Goal: Task Accomplishment & Management: Manage account settings

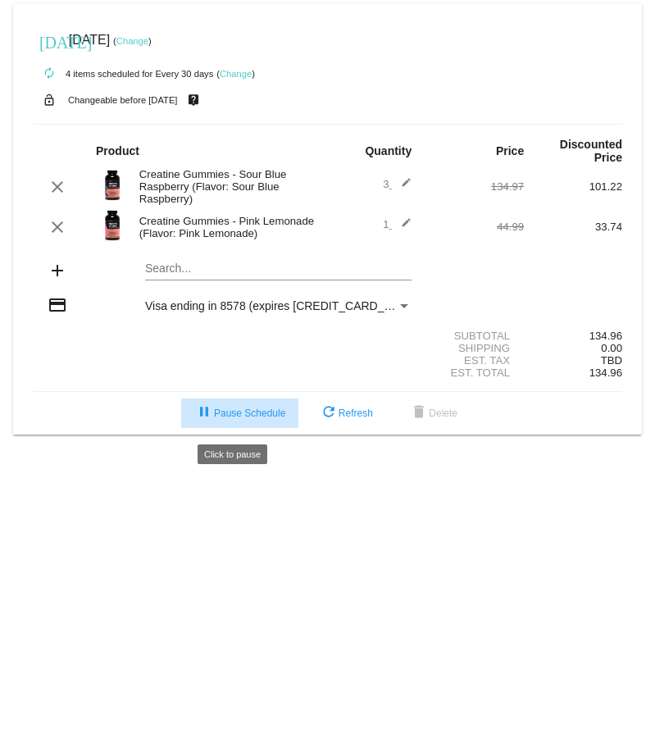
click at [234, 406] on button "pause Pause Schedule" at bounding box center [239, 413] width 117 height 30
click at [230, 70] on link "Change" at bounding box center [236, 74] width 32 height 10
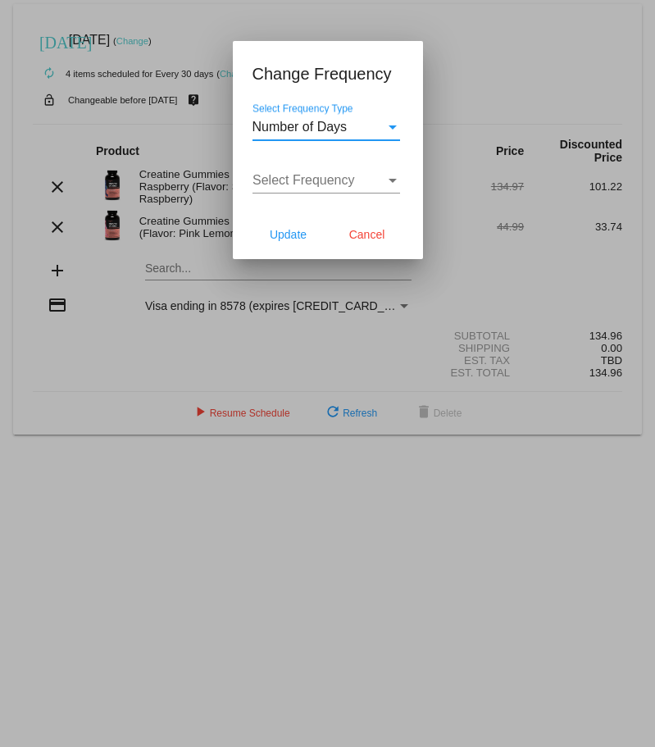
click at [311, 127] on span "Number of Days" at bounding box center [299, 127] width 95 height 14
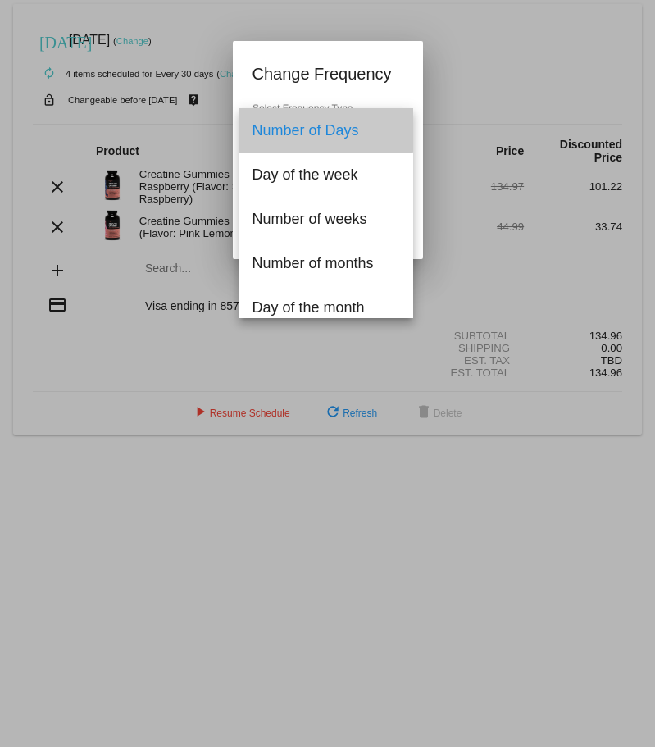
click at [294, 120] on span "Number of Days" at bounding box center [326, 130] width 148 height 44
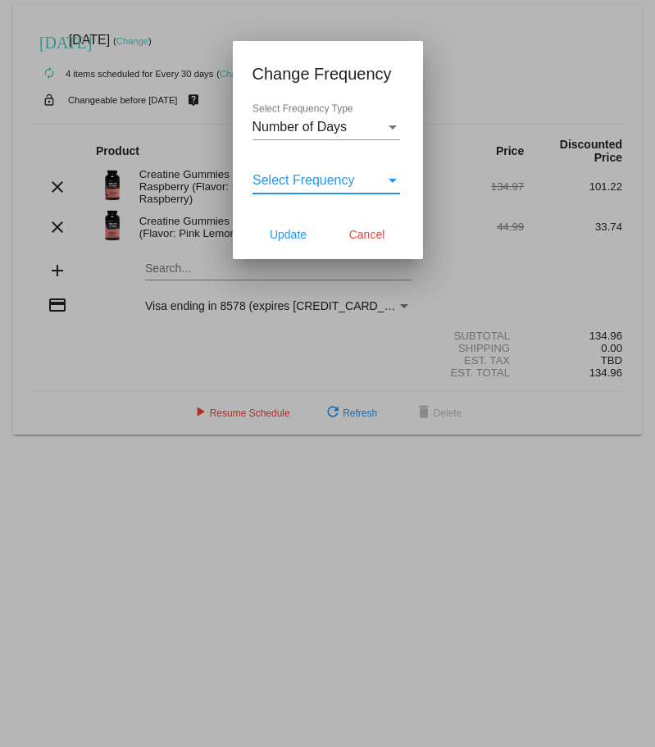
click at [279, 187] on span "Select Frequency" at bounding box center [303, 180] width 102 height 14
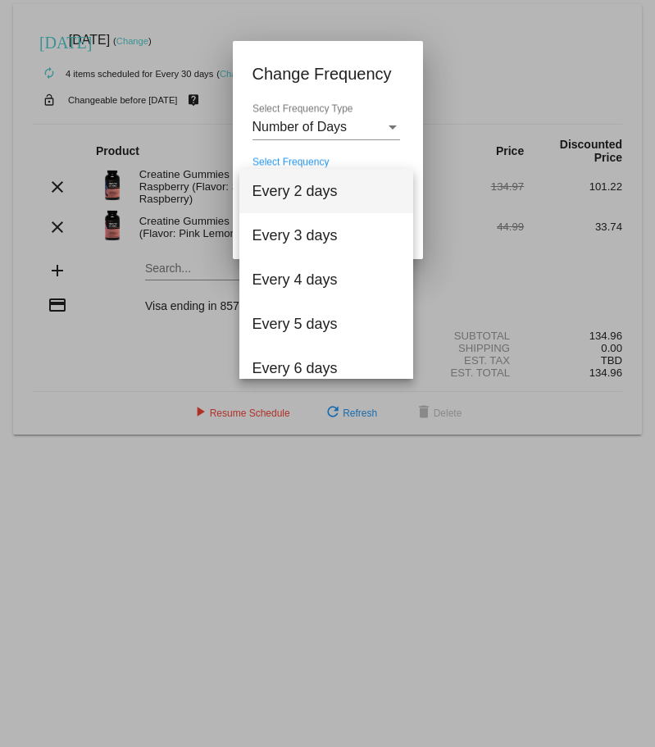
click at [275, 159] on div at bounding box center [327, 373] width 655 height 747
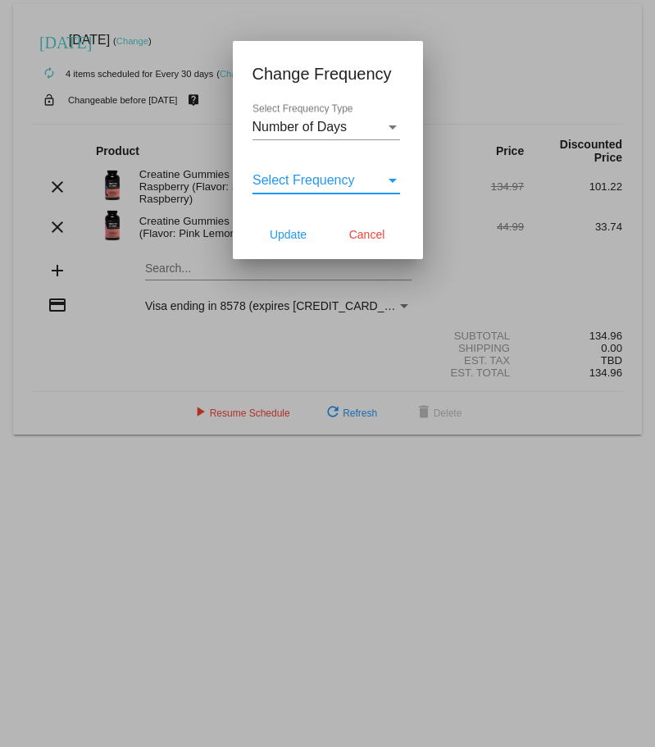
click at [307, 187] on span "Select Frequency" at bounding box center [303, 180] width 102 height 14
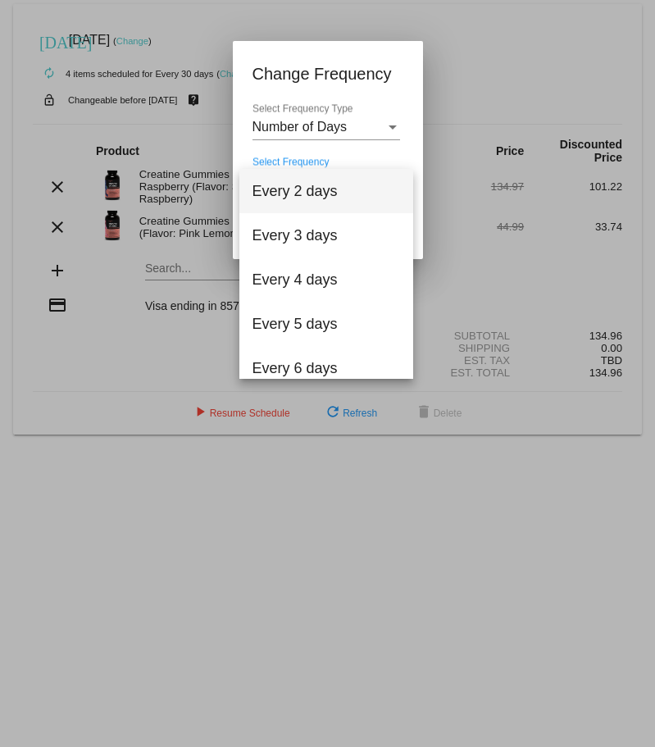
scroll to position [100, 0]
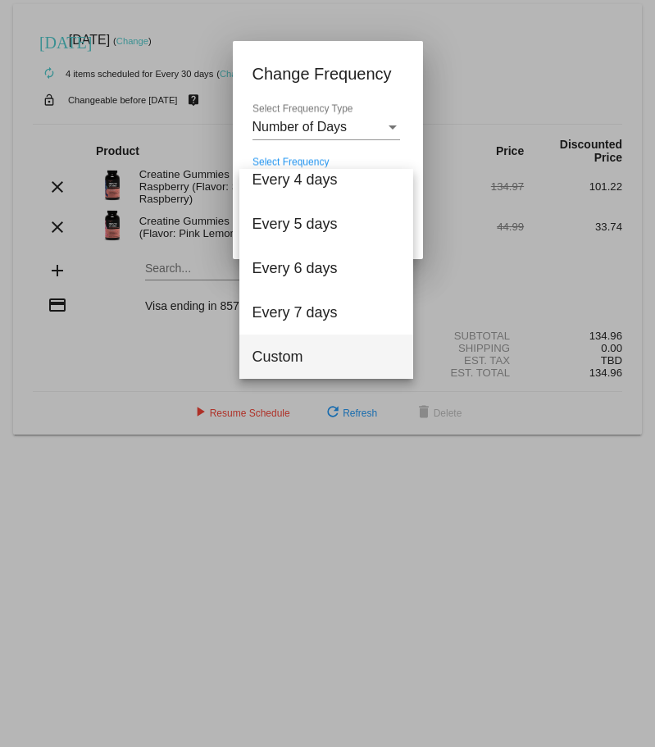
click at [254, 365] on span "Custom" at bounding box center [326, 356] width 148 height 44
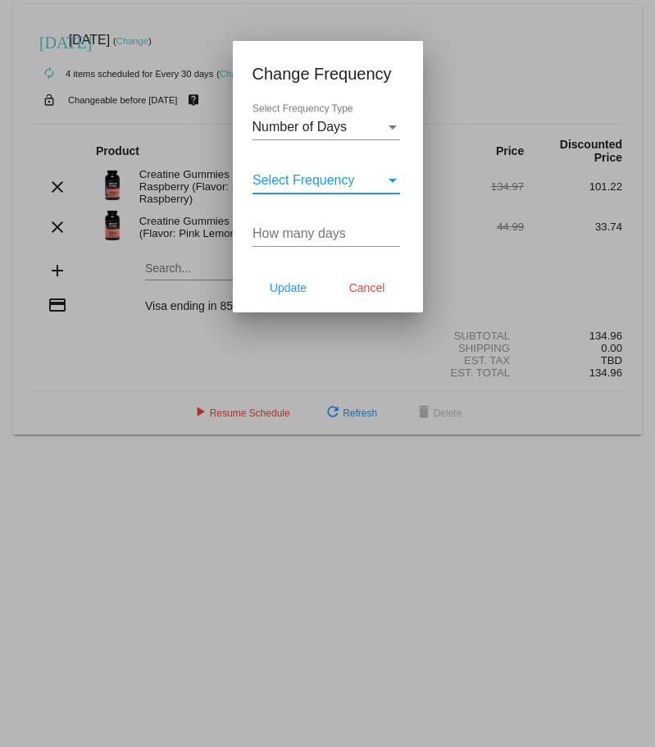
click at [264, 187] on span "Select Frequency" at bounding box center [303, 180] width 102 height 14
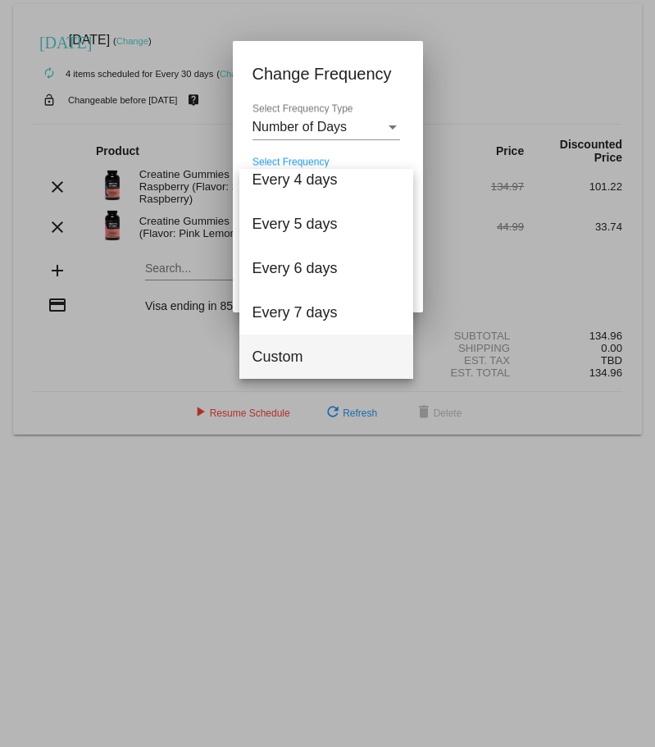
click at [279, 355] on span "Custom" at bounding box center [326, 356] width 148 height 44
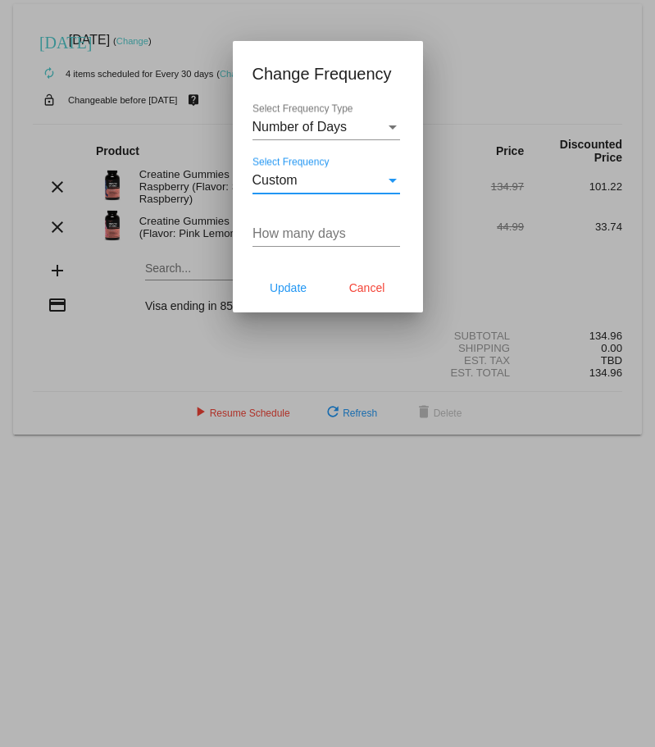
click at [283, 241] on input "How many days" at bounding box center [326, 233] width 148 height 15
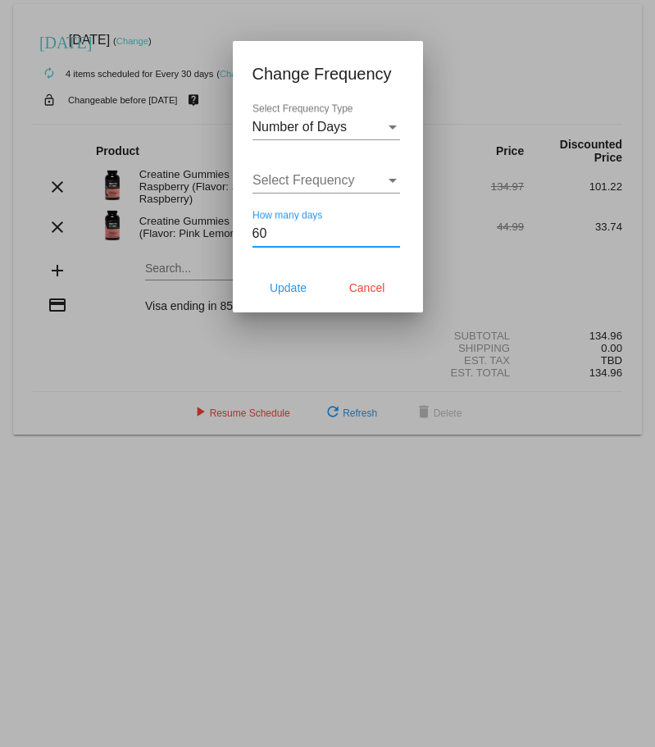
type input "60"
click at [185, 340] on div at bounding box center [327, 373] width 655 height 747
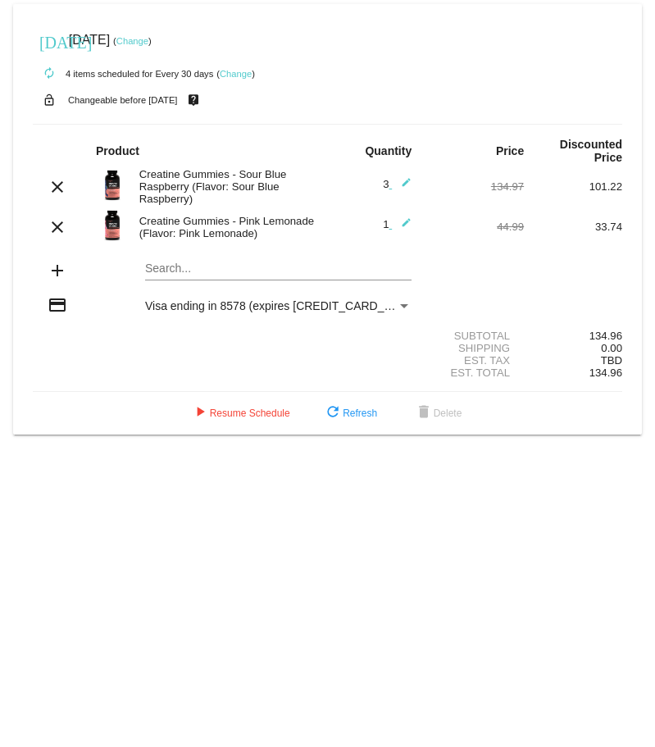
click at [241, 75] on link "Change" at bounding box center [236, 74] width 32 height 10
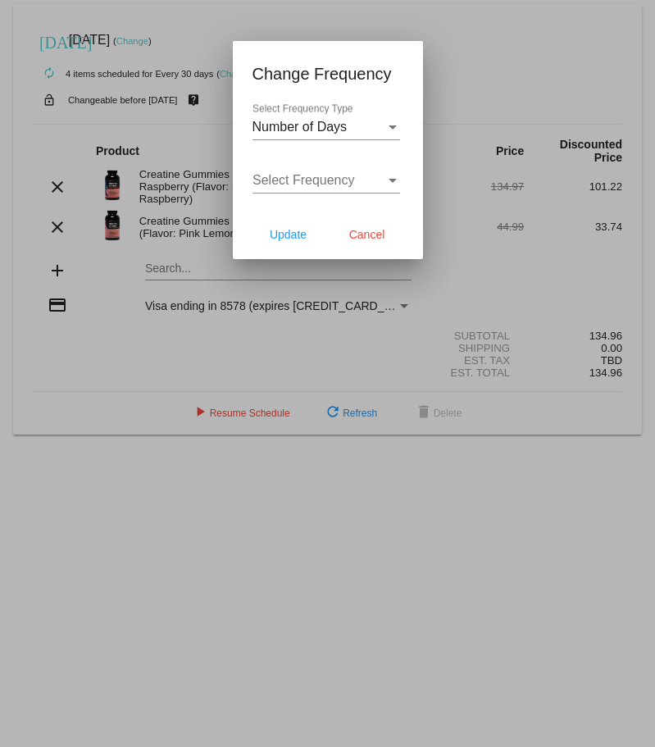
click at [163, 79] on div at bounding box center [327, 373] width 655 height 747
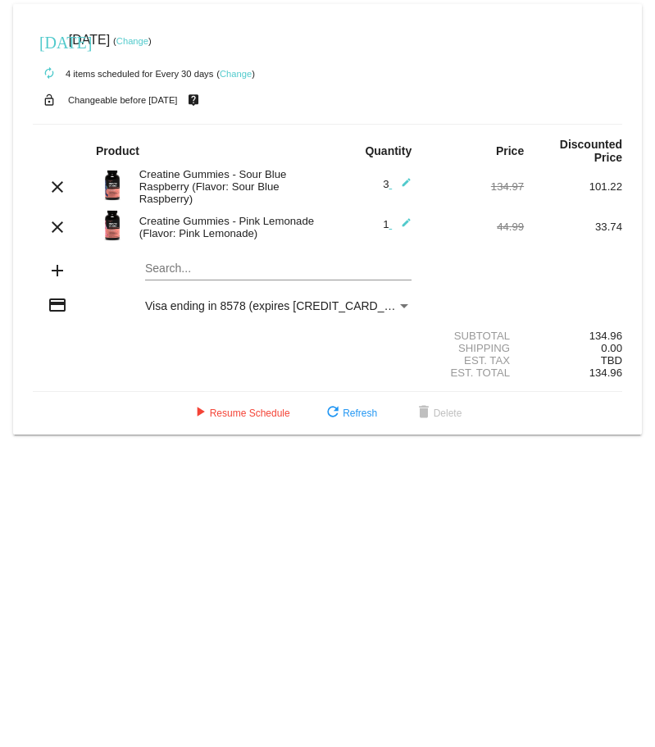
click at [48, 73] on mat-icon "autorenew" at bounding box center [49, 74] width 20 height 20
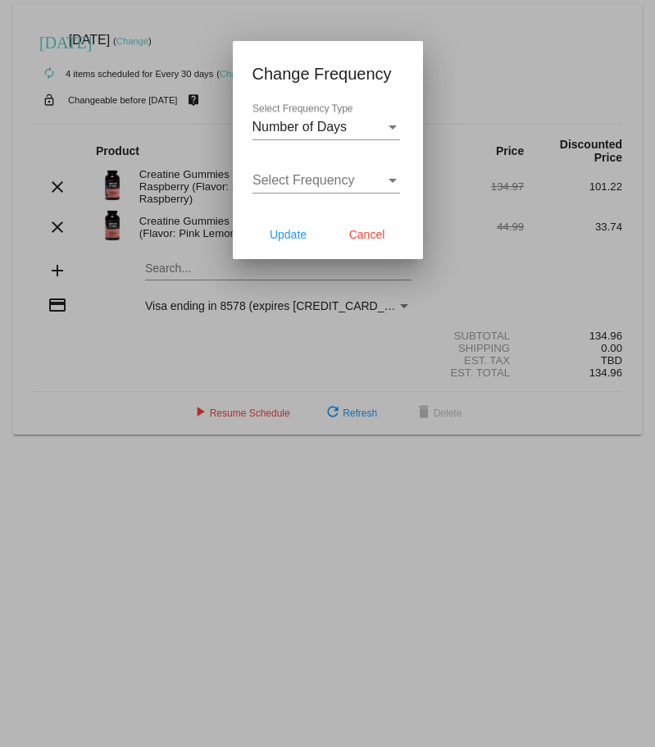
click at [65, 103] on div at bounding box center [327, 373] width 655 height 747
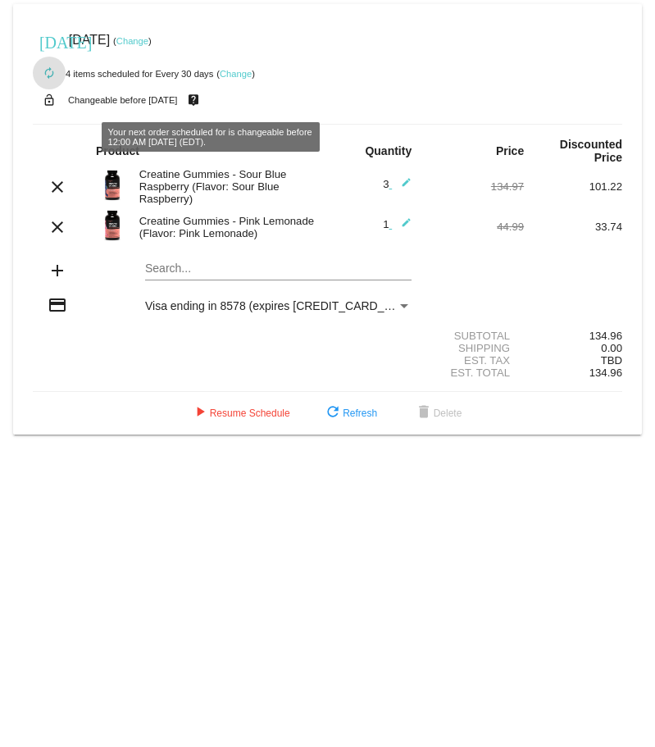
click at [236, 74] on link "Change" at bounding box center [236, 74] width 32 height 10
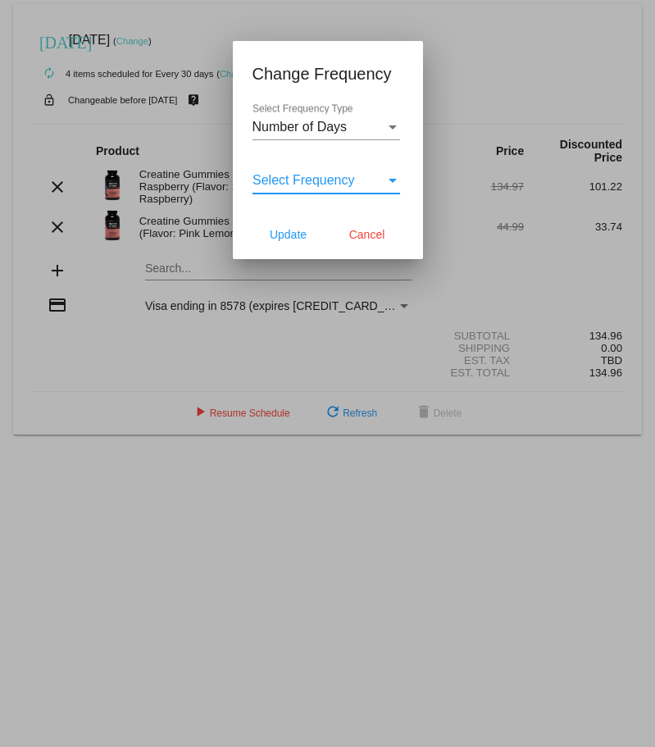
click at [281, 187] on span "Select Frequency" at bounding box center [303, 180] width 102 height 14
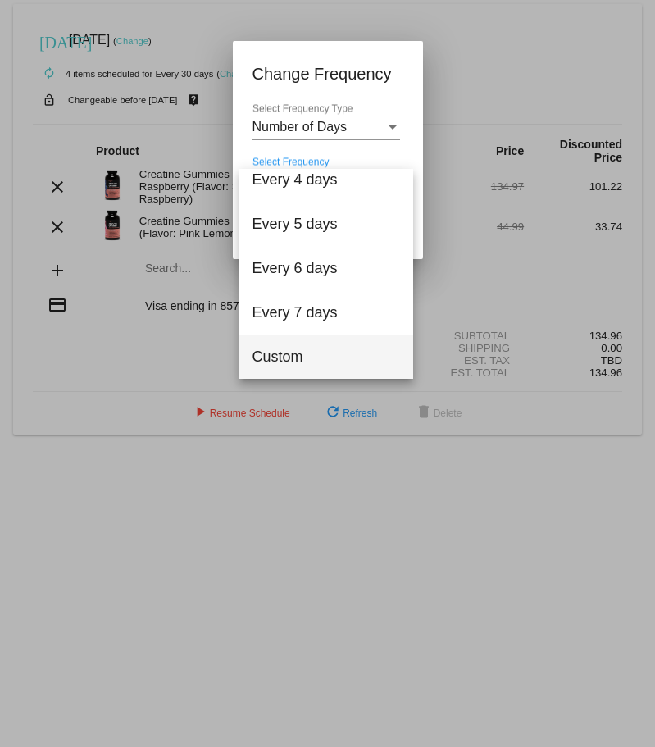
click at [273, 354] on span "Custom" at bounding box center [326, 356] width 148 height 44
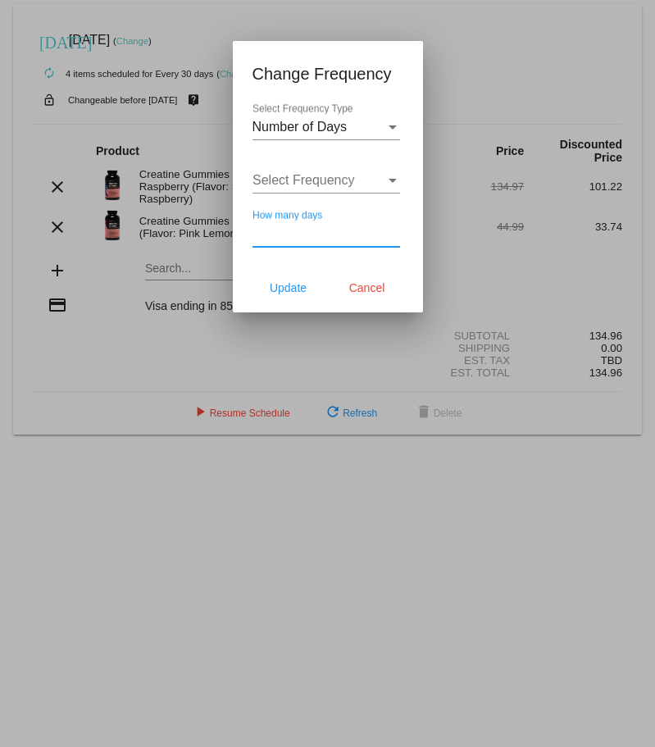
click at [270, 241] on input "How many days" at bounding box center [326, 233] width 148 height 15
type input "60"
click at [272, 294] on span "Update" at bounding box center [288, 287] width 37 height 13
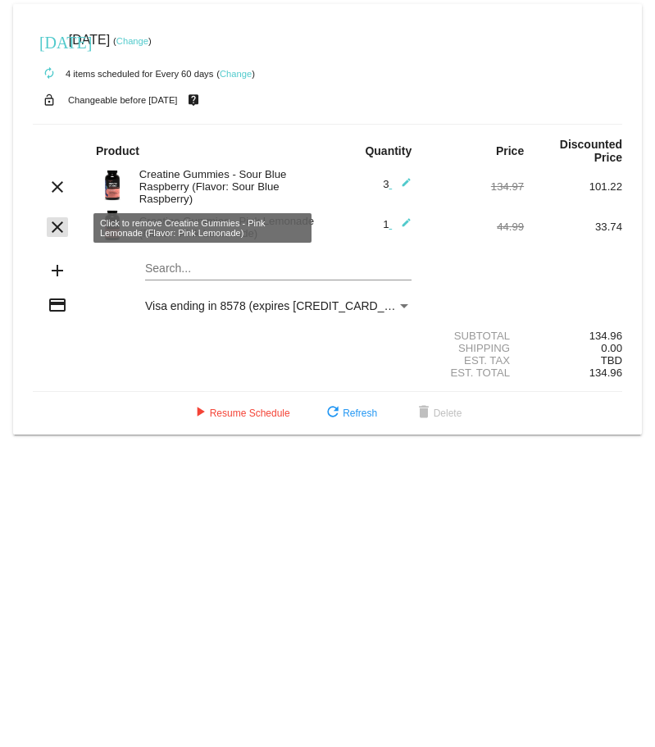
click at [60, 226] on mat-icon "clear" at bounding box center [58, 227] width 20 height 20
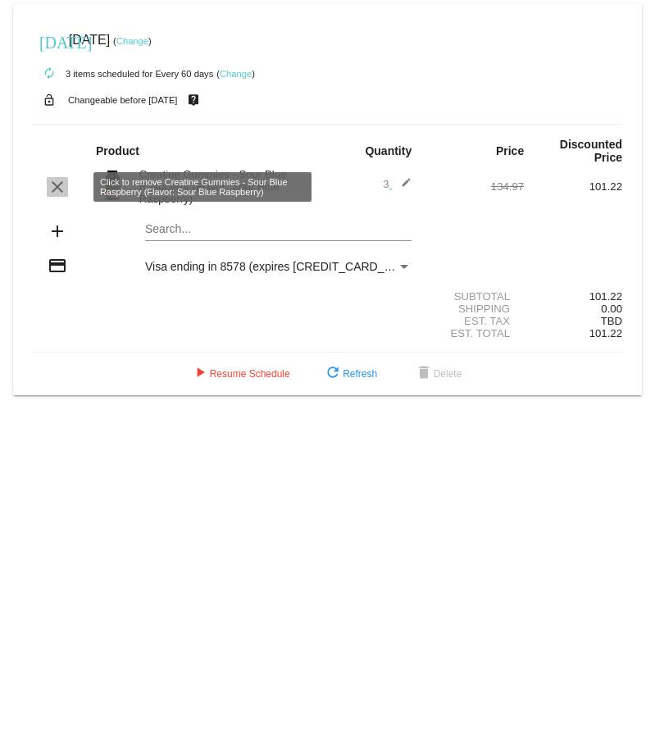
click at [47, 188] on button "clear" at bounding box center [57, 187] width 21 height 20
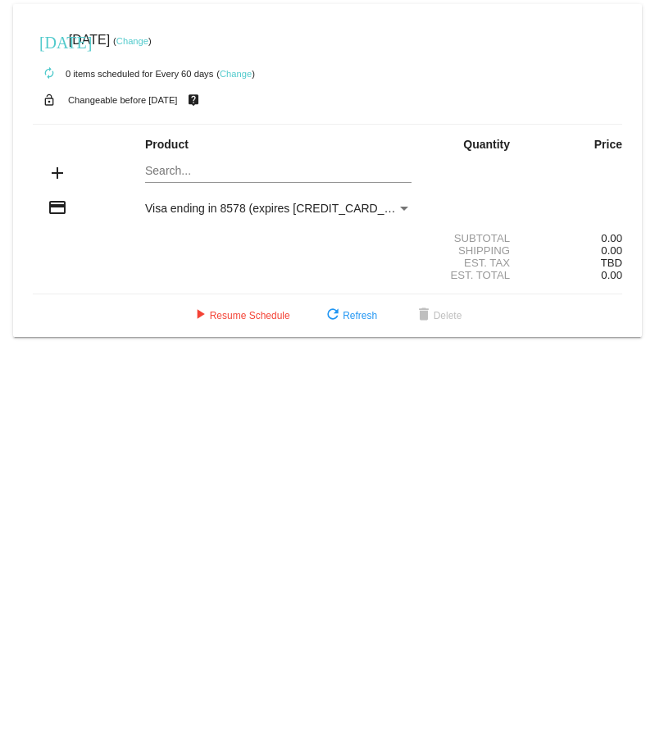
click at [134, 169] on mat-card "[DATE] [DATE] ( Change ) autorenew 0 items scheduled for Every 60 days ( Change…" at bounding box center [327, 170] width 629 height 333
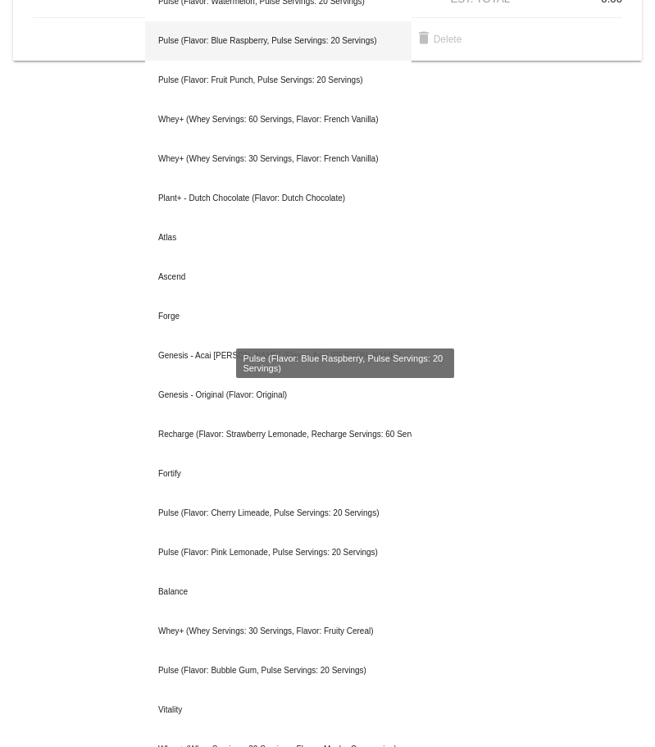
scroll to position [0, 0]
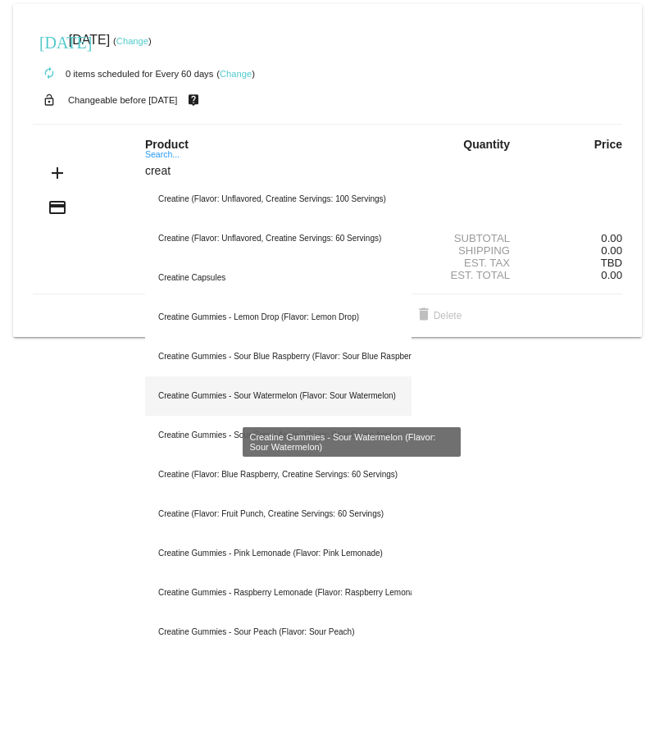
type input "creat"
click at [145, 401] on div "Creatine Gummies - Sour Watermelon (Flavor: Sour Watermelon)" at bounding box center [278, 395] width 266 height 39
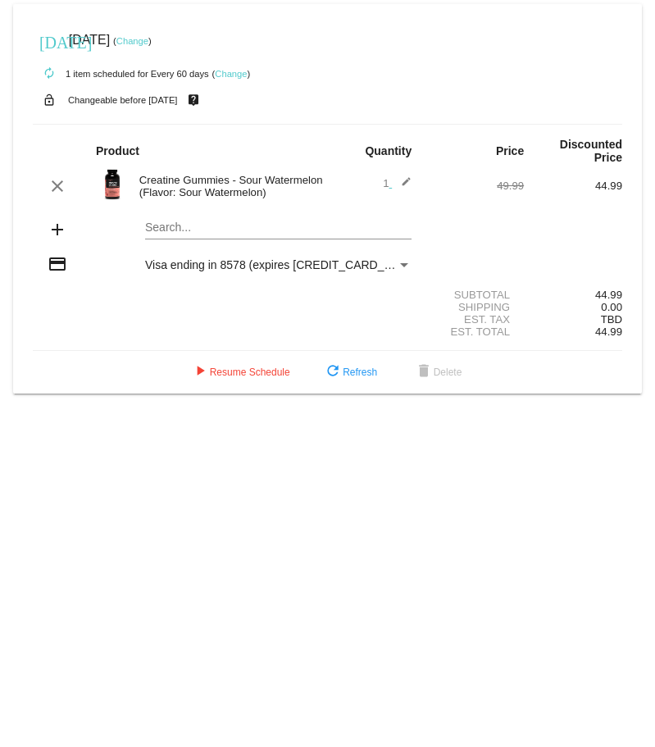
click at [145, 228] on input "Search..." at bounding box center [278, 227] width 266 height 13
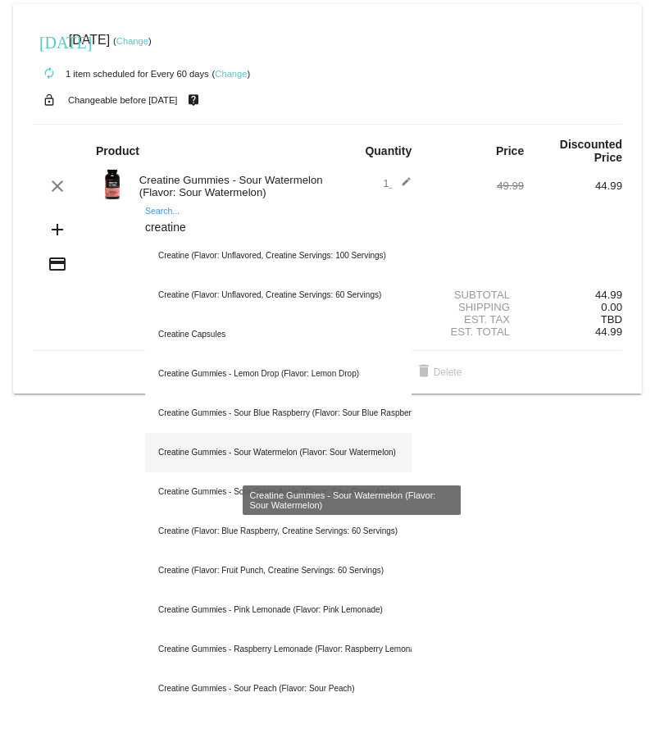
type input "creatine"
click at [193, 452] on div "Creatine Gummies - Sour Watermelon (Flavor: Sour Watermelon)" at bounding box center [278, 452] width 266 height 39
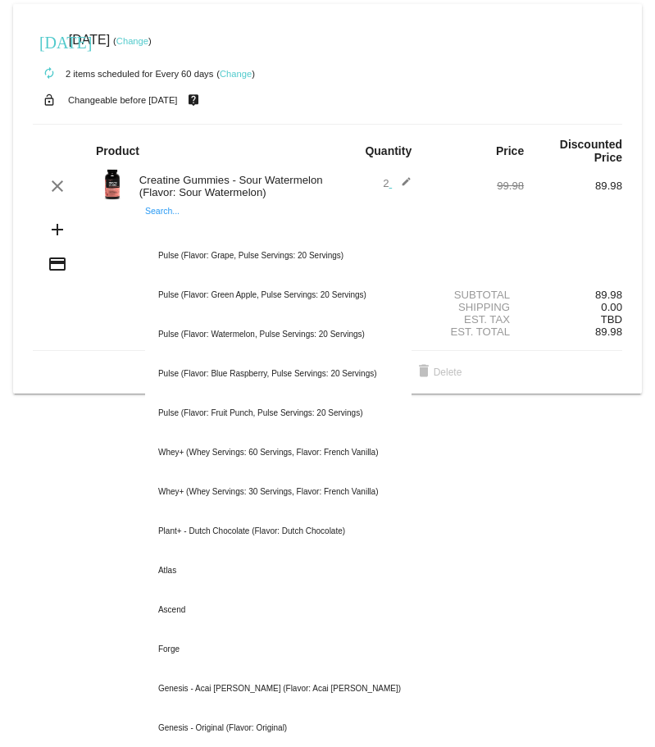
click at [145, 230] on input "Search..." at bounding box center [278, 227] width 266 height 13
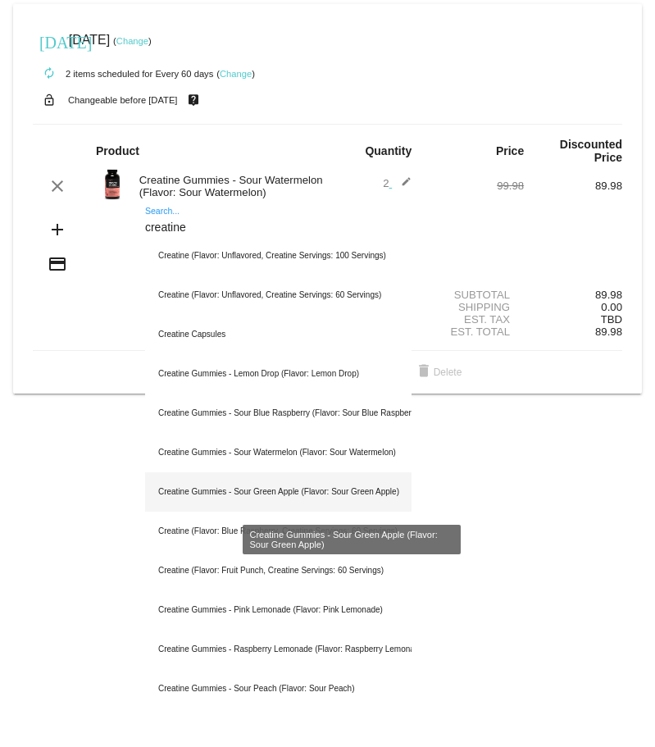
type input "creatine"
click at [180, 488] on div "Creatine Gummies - Sour Green Apple (Flavor: Sour Green Apple)" at bounding box center [278, 491] width 266 height 39
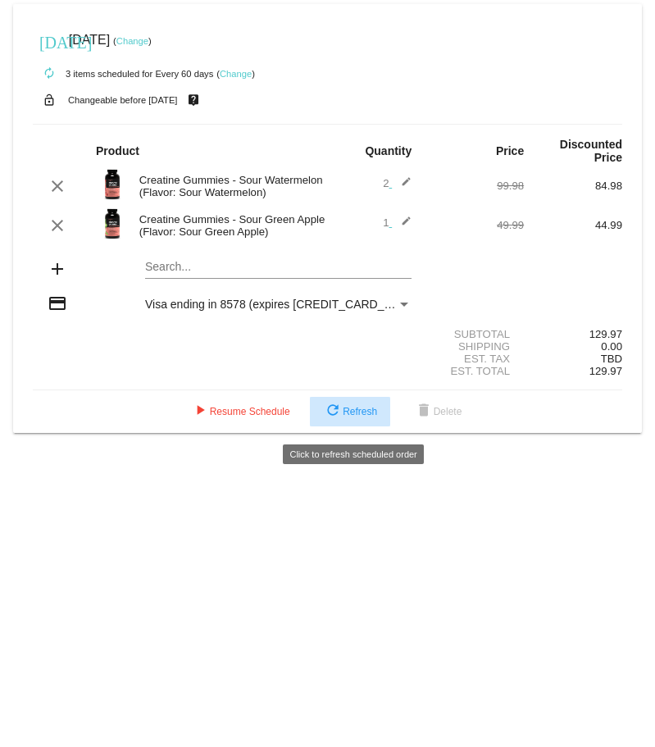
click at [377, 417] on span "refresh Refresh" at bounding box center [350, 411] width 54 height 11
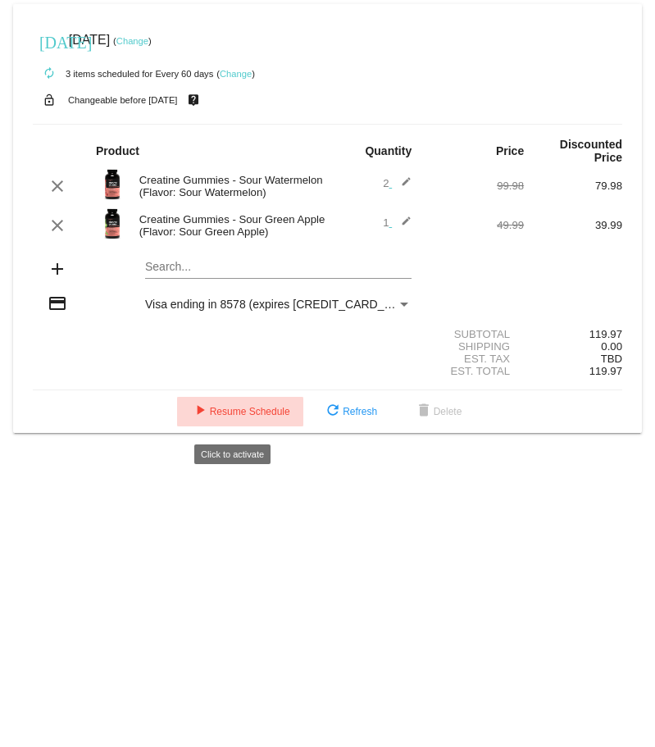
click at [209, 417] on span "play_arrow Resume Schedule" at bounding box center [240, 411] width 100 height 11
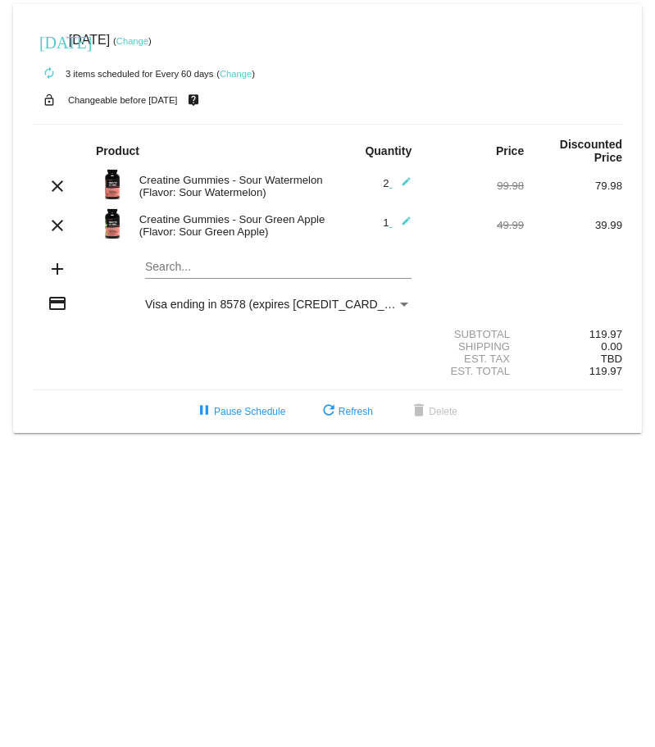
click at [107, 180] on img at bounding box center [112, 184] width 33 height 33
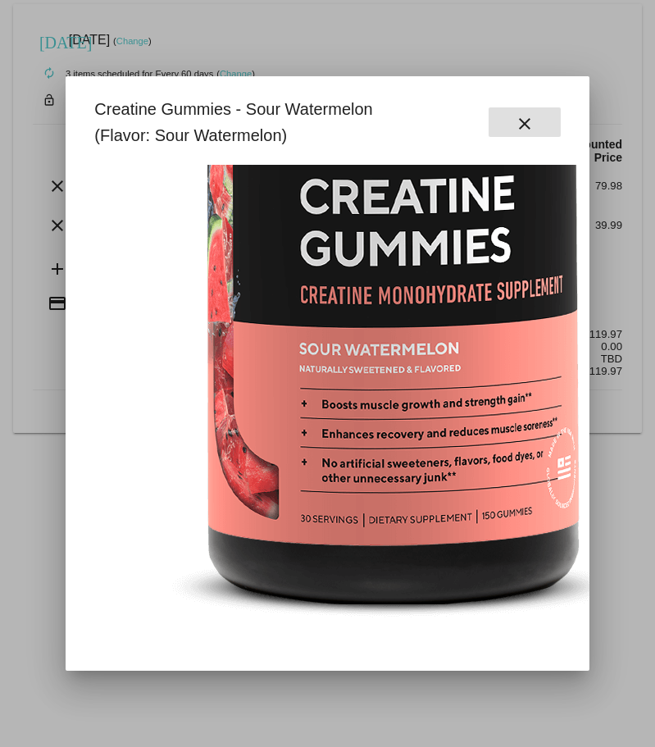
scroll to position [350, 103]
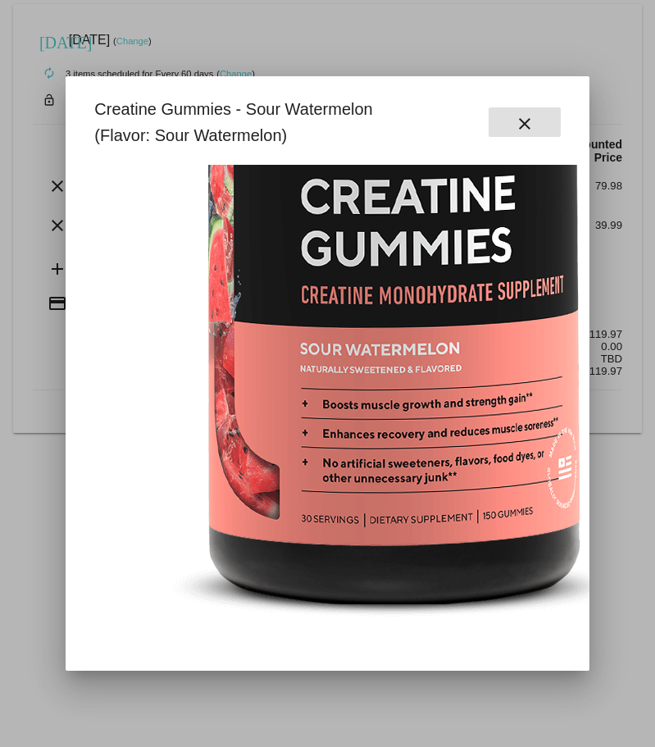
click at [516, 120] on mat-icon "close" at bounding box center [525, 124] width 20 height 20
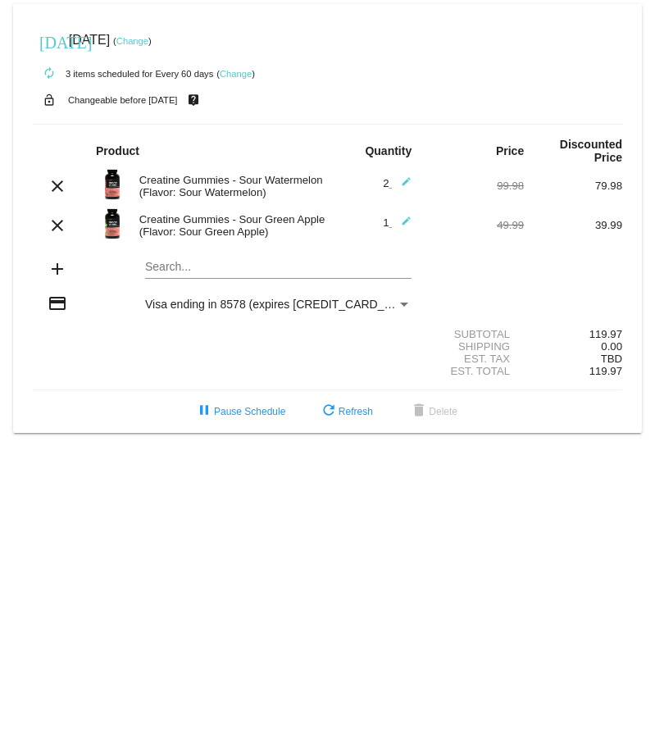
click at [406, 182] on mat-icon "edit" at bounding box center [402, 186] width 20 height 20
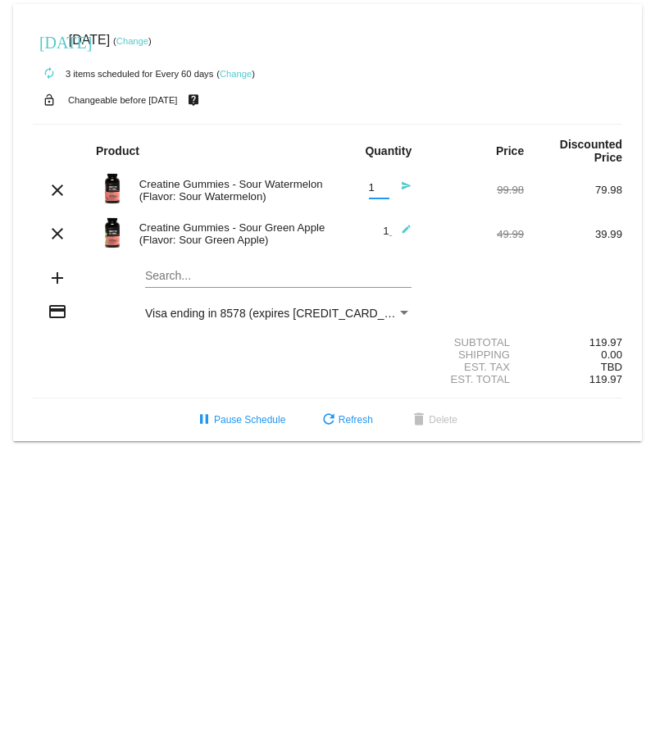
type input "1"
click at [388, 193] on input "1" at bounding box center [379, 188] width 20 height 12
click at [334, 234] on div "1 edit" at bounding box center [376, 234] width 98 height 20
click at [311, 261] on div "Search..." at bounding box center [278, 272] width 266 height 32
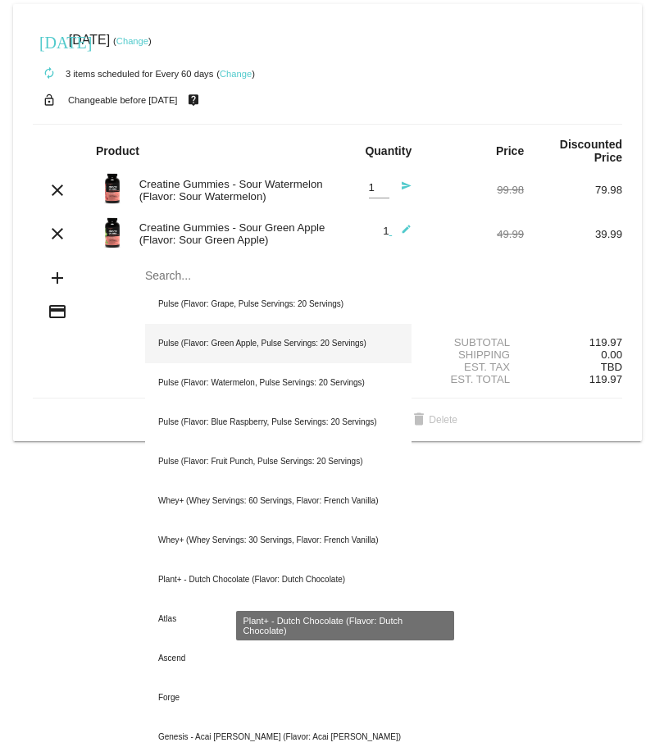
click at [411, 563] on div "Plant+ - Dutch Chocolate (Flavor: Dutch Chocolate)" at bounding box center [278, 579] width 266 height 39
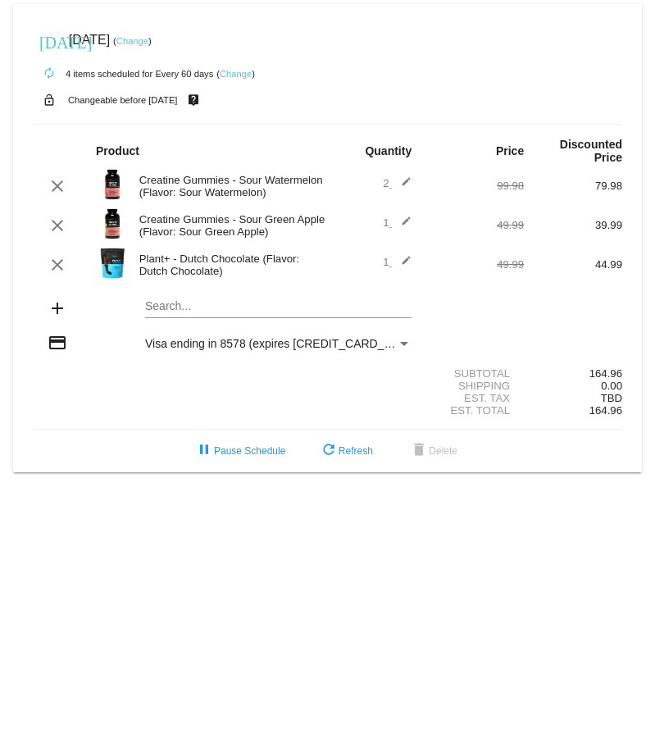
click at [409, 225] on mat-icon "edit" at bounding box center [402, 226] width 20 height 20
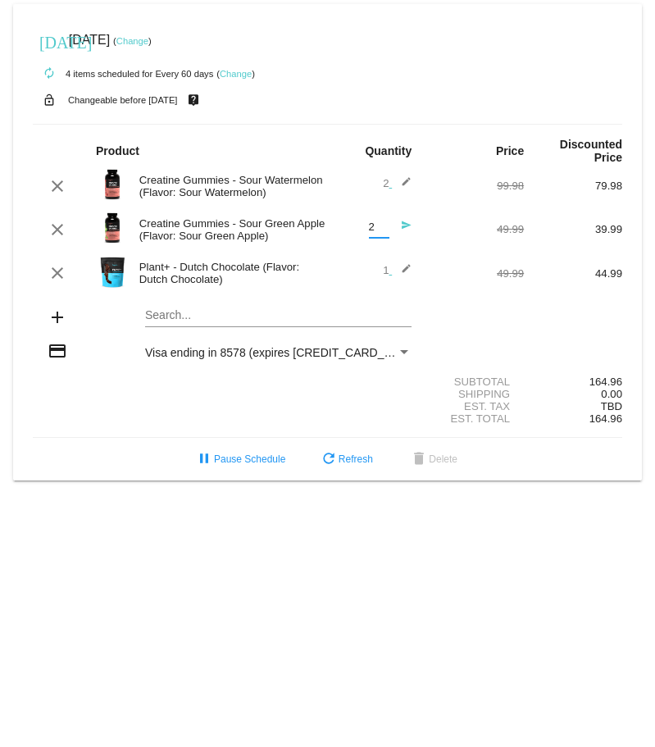
type input "2"
click at [389, 228] on input "2" at bounding box center [379, 227] width 20 height 12
click at [378, 274] on div "1 edit" at bounding box center [377, 273] width 70 height 20
click at [425, 375] on div "Subtotal" at bounding box center [474, 381] width 98 height 12
click at [456, 537] on body "[DATE] [DATE] ( Change ) autorenew 4 items scheduled for Every 60 days ( Change…" at bounding box center [327, 373] width 655 height 747
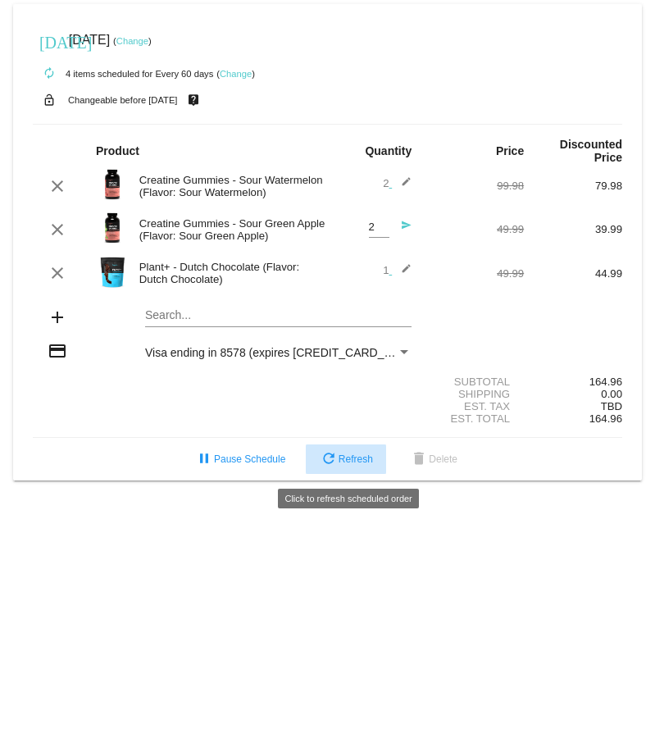
click at [367, 465] on span "refresh Refresh" at bounding box center [346, 458] width 54 height 11
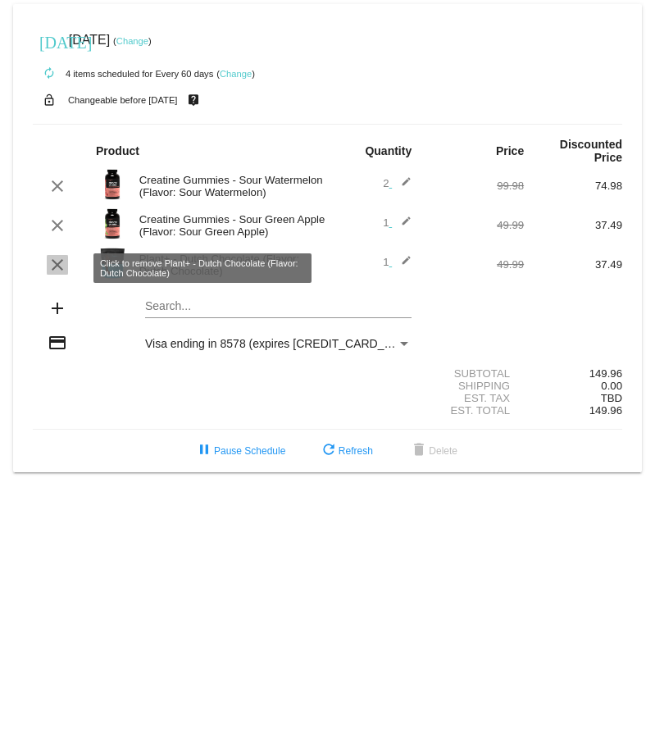
click at [57, 270] on mat-icon "clear" at bounding box center [58, 265] width 20 height 20
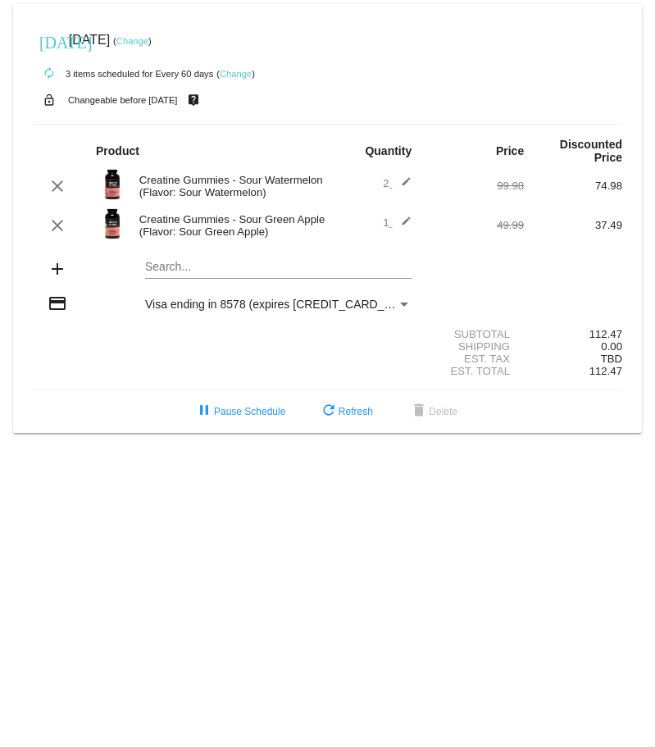
click at [352, 91] on div "lock_open Changeable before [DATE] live_help" at bounding box center [327, 99] width 589 height 21
click at [354, 407] on button "refresh Refresh" at bounding box center [346, 412] width 80 height 30
click at [148, 43] on link "Change" at bounding box center [132, 41] width 32 height 10
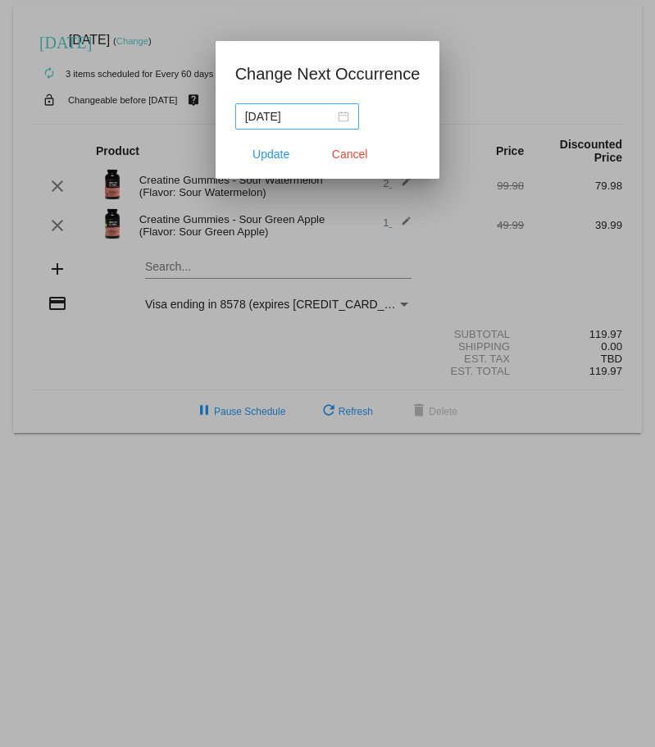
click at [342, 119] on div "[DATE]" at bounding box center [297, 116] width 104 height 18
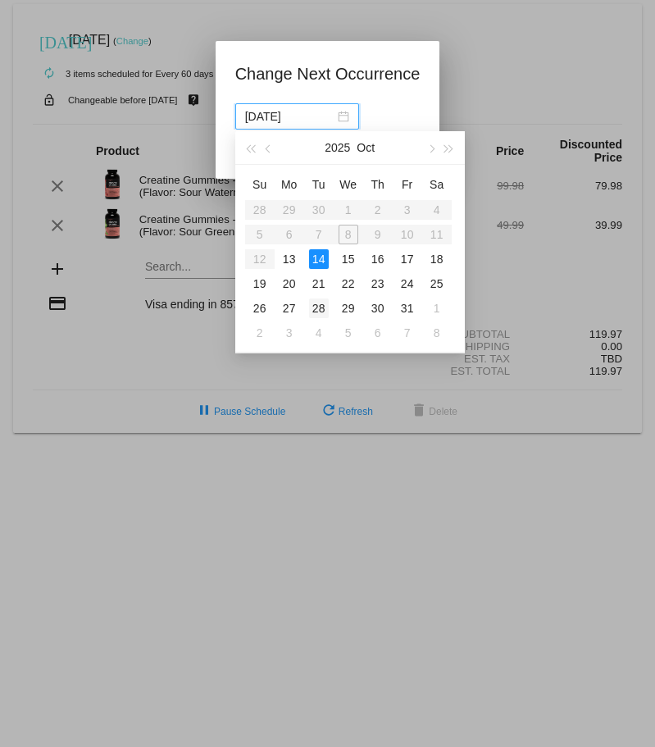
click at [322, 314] on div "28" at bounding box center [319, 308] width 20 height 20
type input "[DATE]"
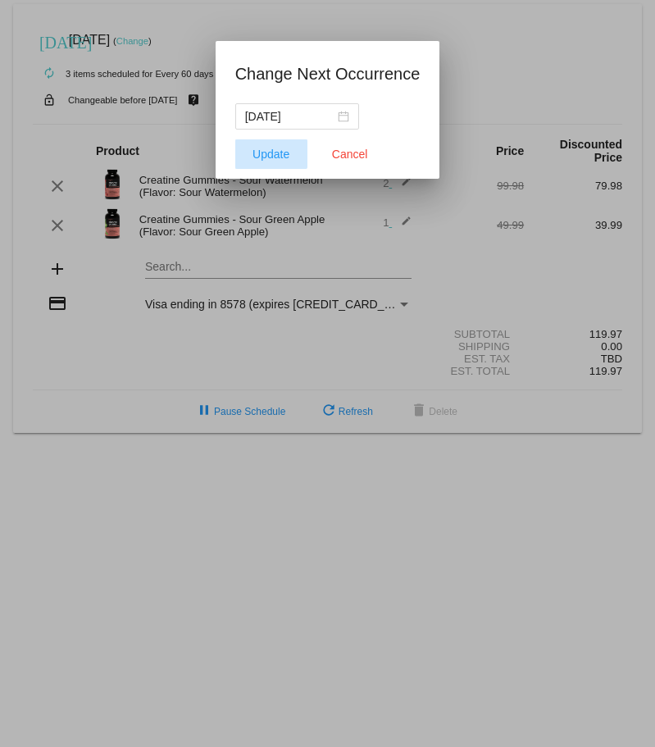
click at [259, 149] on span "Update" at bounding box center [270, 154] width 37 height 13
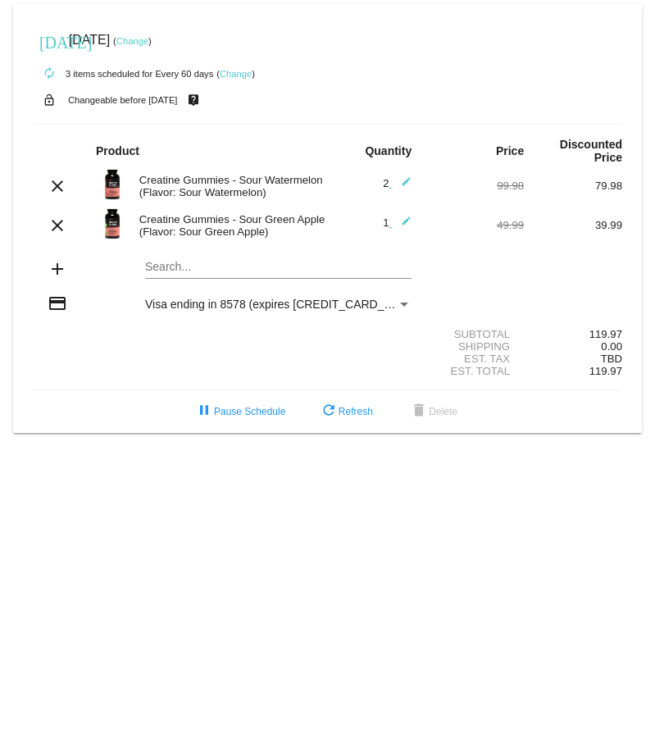
click at [148, 43] on link "Change" at bounding box center [132, 41] width 32 height 10
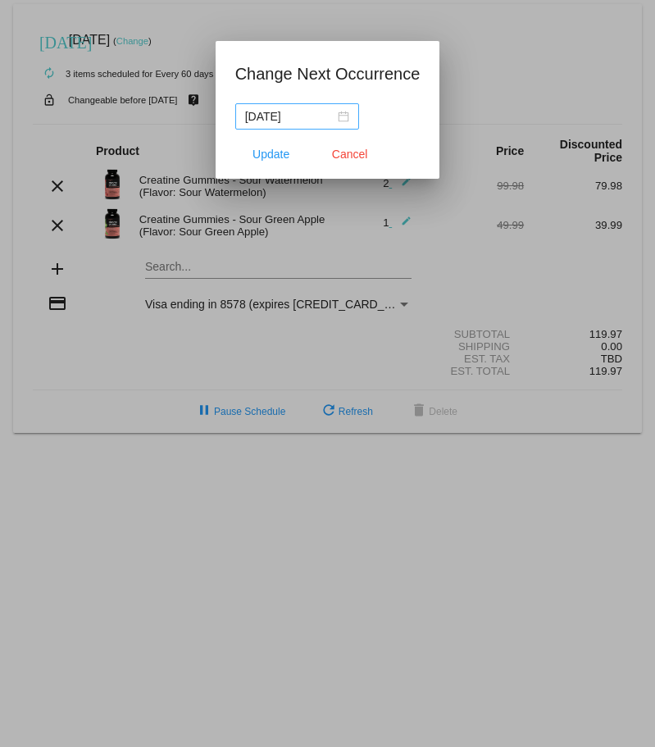
click at [337, 113] on div "[DATE]" at bounding box center [297, 116] width 104 height 18
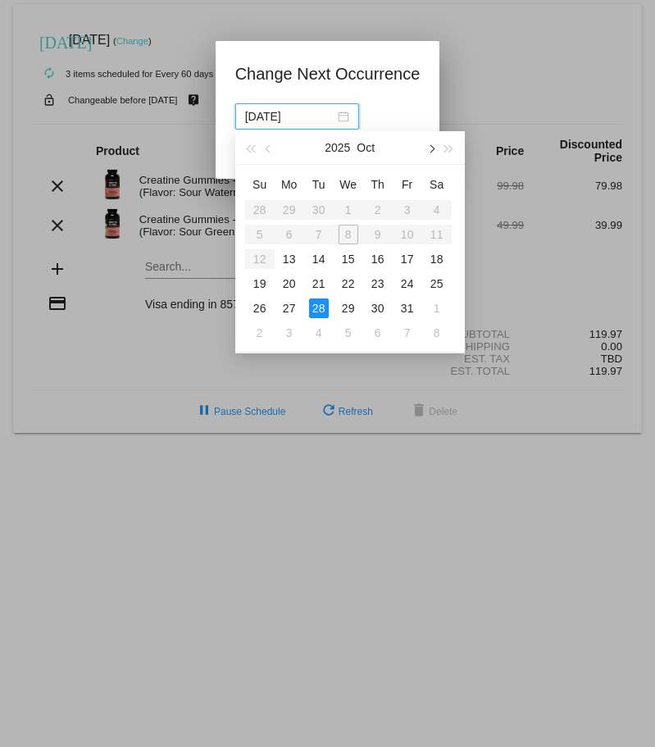
click at [431, 149] on span "button" at bounding box center [430, 149] width 8 height 8
click at [440, 209] on div "1" at bounding box center [437, 210] width 20 height 20
type input "[DATE]"
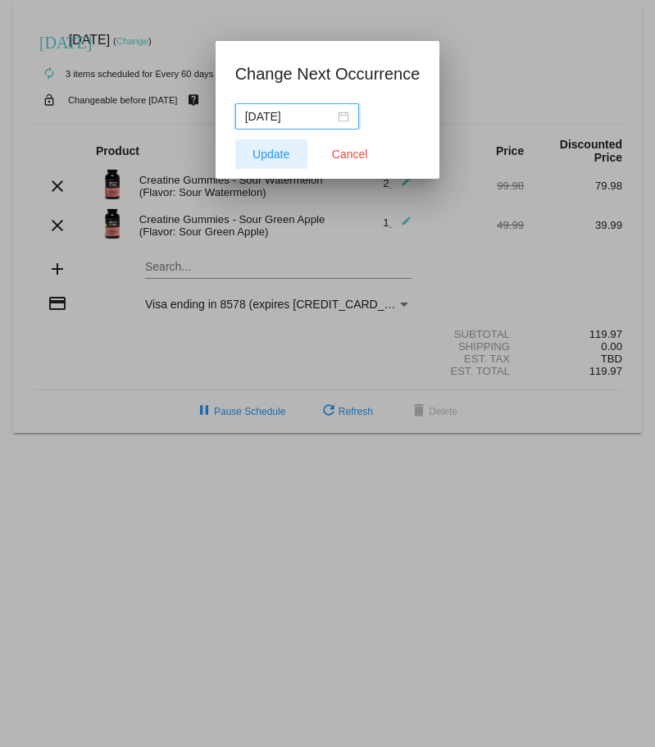
click at [273, 145] on button "Update" at bounding box center [271, 154] width 72 height 30
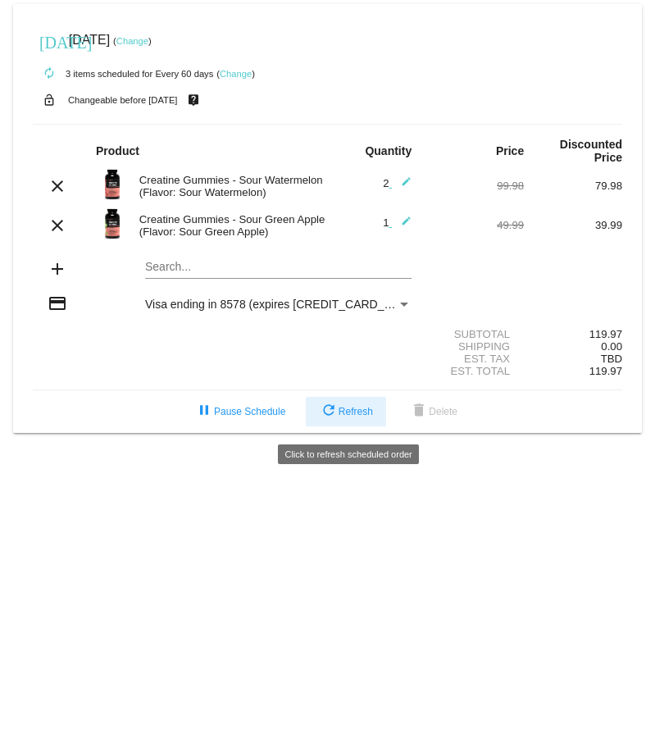
click at [344, 417] on span "refresh Refresh" at bounding box center [346, 411] width 54 height 11
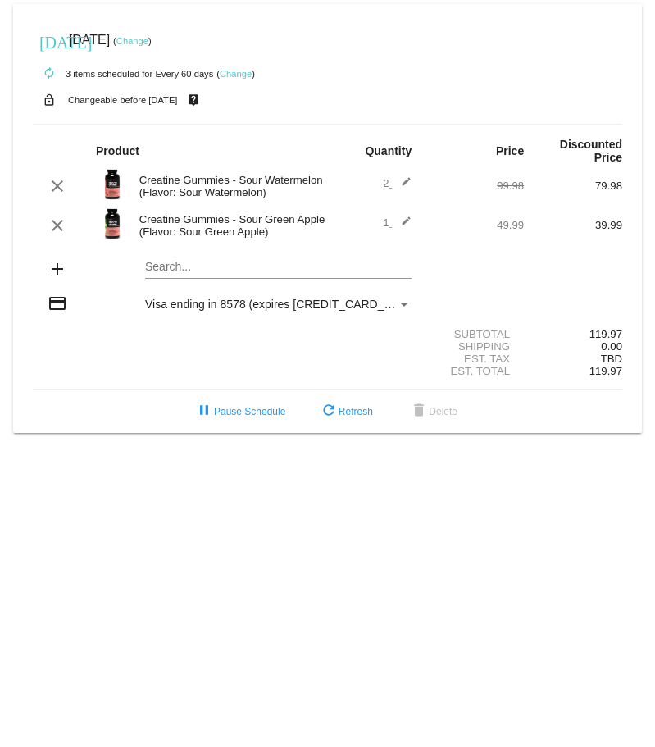
click at [552, 25] on div "[DATE] [DATE] ( Change )" at bounding box center [327, 40] width 589 height 33
